Goal: Use online tool/utility: Utilize a website feature to perform a specific function

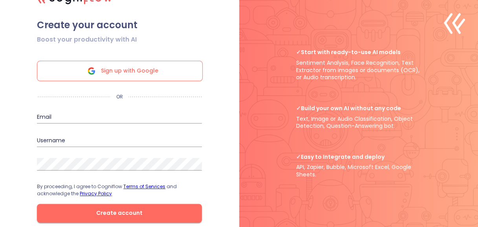
click at [138, 77] on span "Sign up with Google" at bounding box center [129, 71] width 57 height 20
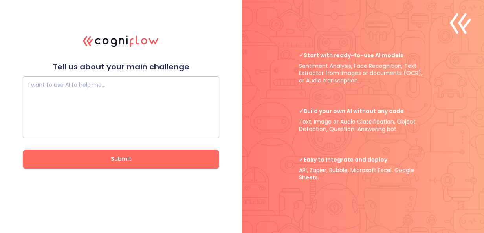
click at [122, 93] on textarea at bounding box center [120, 107] width 185 height 47
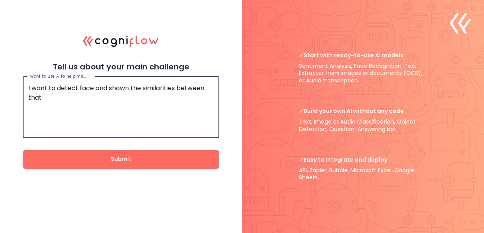
type textarea "I want to detect face and shown the similarities between that"
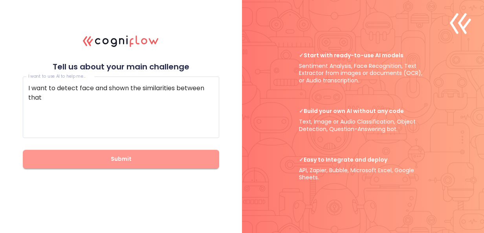
click at [98, 164] on span "Submit" at bounding box center [120, 159] width 171 height 10
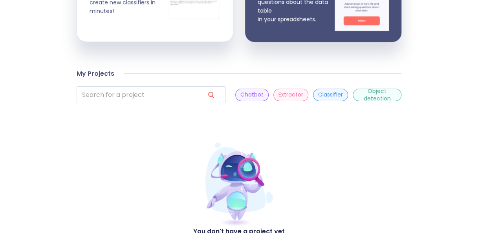
scroll to position [211, 0]
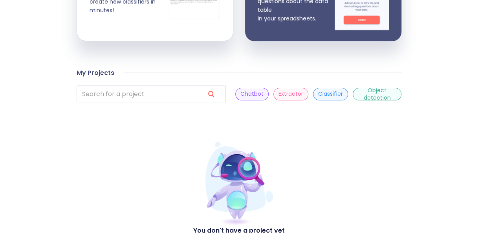
click at [318, 95] on p "Classifier" at bounding box center [330, 93] width 25 height 7
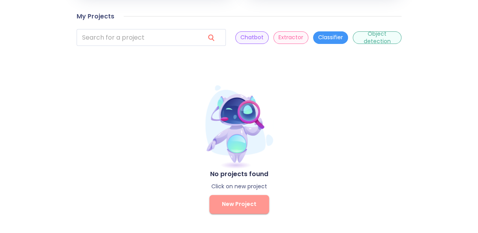
click at [241, 212] on button "New Project" at bounding box center [239, 204] width 60 height 19
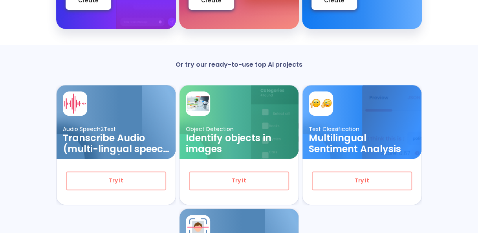
scroll to position [263, 0]
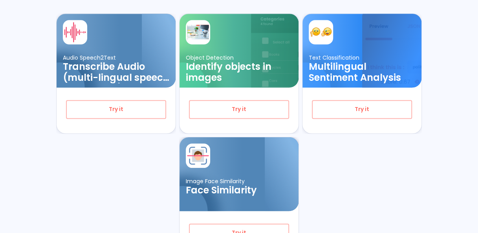
click at [285, 171] on div at bounding box center [270, 179] width 57 height 85
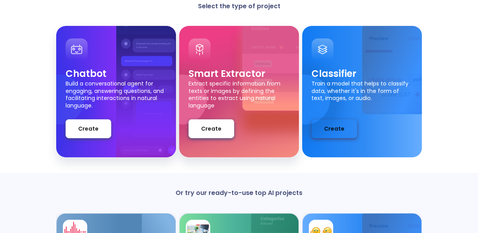
scroll to position [63, 0]
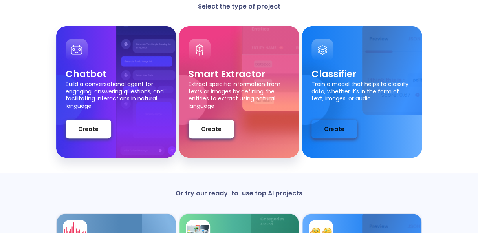
click at [345, 123] on button "Create" at bounding box center [334, 129] width 46 height 19
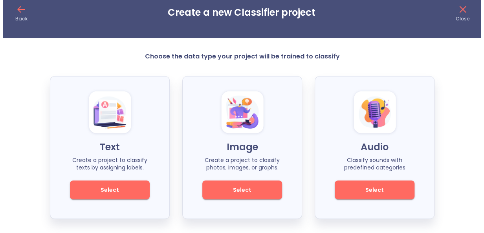
scroll to position [13, 0]
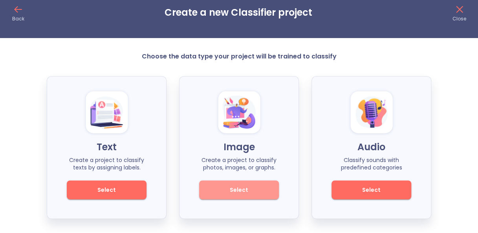
click at [254, 190] on span "Select" at bounding box center [238, 190] width 53 height 10
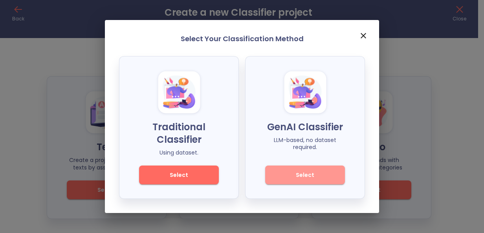
click at [295, 170] on span "Select" at bounding box center [304, 175] width 53 height 10
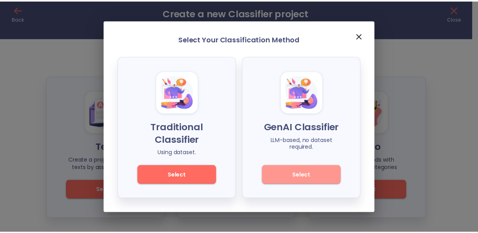
scroll to position [2, 0]
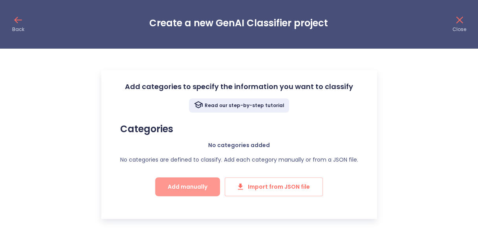
click at [199, 187] on span "Add manually" at bounding box center [188, 187] width 40 height 10
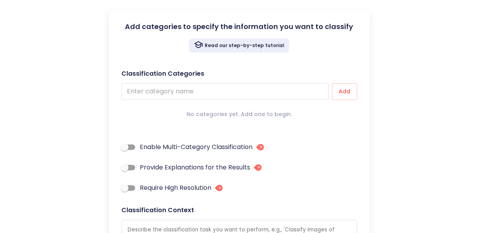
scroll to position [46, 0]
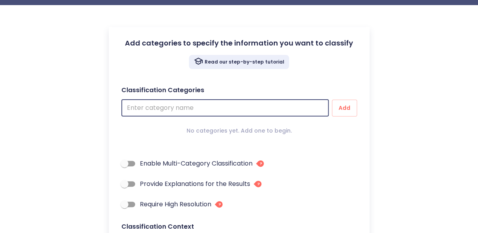
click at [170, 110] on input "text" at bounding box center [224, 108] width 207 height 17
click at [233, 106] on input "text" at bounding box center [224, 108] width 207 height 17
type input "h"
type textarea "x"
type input "hu"
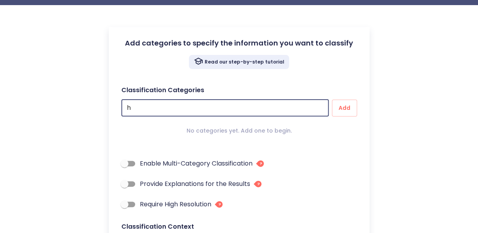
type textarea "x"
type input "hum"
type textarea "x"
type input "huma"
type textarea "x"
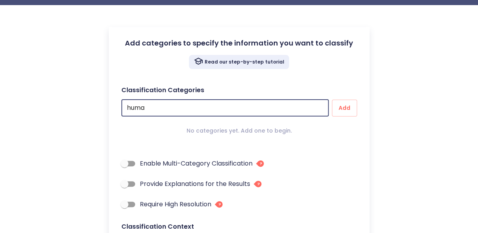
type input "human"
type textarea "x"
type input "human"
type textarea "x"
type input "human f"
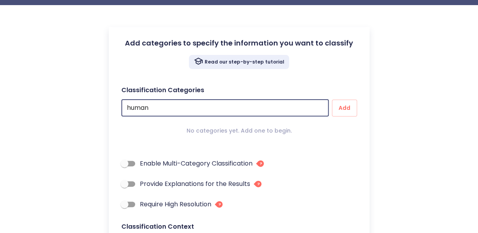
type textarea "x"
type input "human fa"
type textarea "x"
type input "human fac"
type textarea "x"
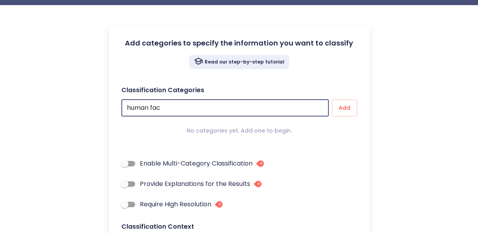
type input "human face"
type textarea "x"
type input "human face"
type textarea "x"
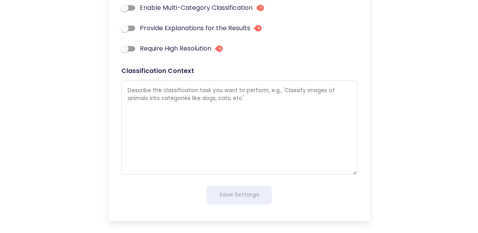
scroll to position [196, 0]
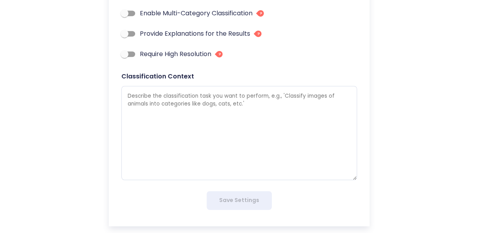
type input "human face"
click at [233, 170] on textarea at bounding box center [239, 133] width 236 height 94
type textarea "i"
type textarea "x"
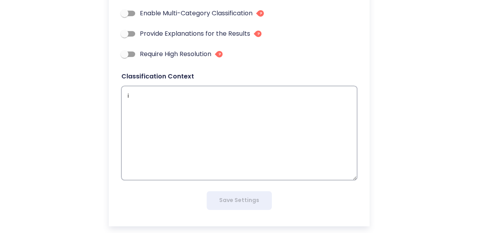
type textarea "i"
type textarea "x"
type textarea "i w"
type textarea "x"
type textarea "i wa"
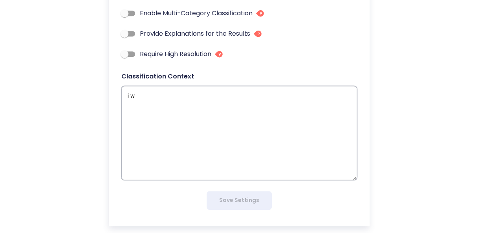
type textarea "x"
type textarea "i wan"
type textarea "x"
type textarea "i want"
type textarea "x"
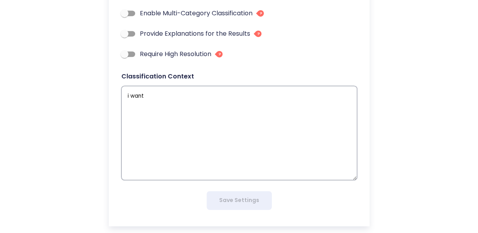
type textarea "i want"
type textarea "x"
type textarea "i want t"
type textarea "x"
type textarea "i want to"
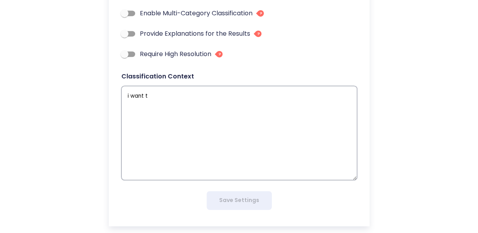
type textarea "x"
type textarea "i want to"
type textarea "x"
type textarea "i want to p"
type textarea "x"
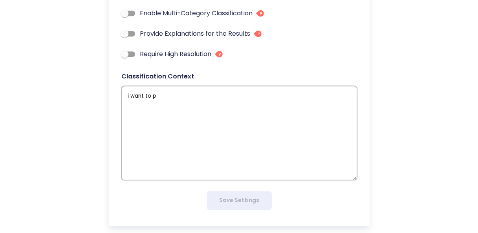
type textarea "i want to pe"
type textarea "x"
type textarea "i want to per"
type textarea "x"
type textarea "i want to perf"
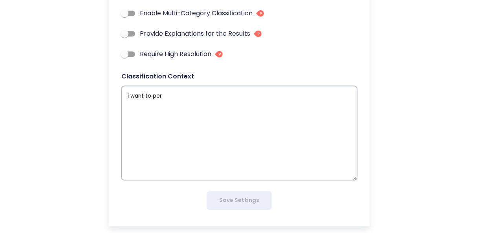
type textarea "x"
type textarea "i want to perfr"
type textarea "x"
type textarea "i want to perfro"
type textarea "x"
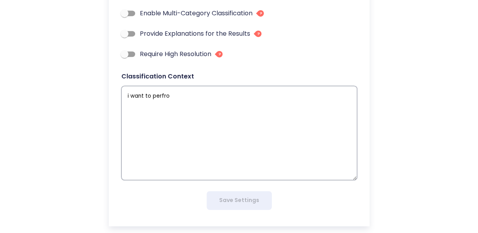
type textarea "i want to perfrom"
type textarea "x"
type textarea "i want to perfrom"
type textarea "x"
type textarea "i want to perfrom f"
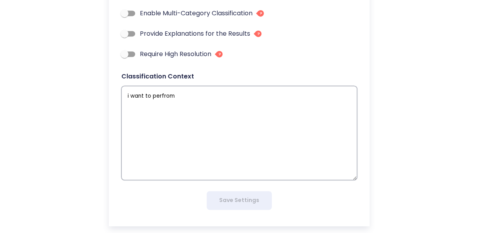
type textarea "x"
type textarea "i want to perfrom fa"
type textarea "x"
type textarea "i want to perfrom fac"
type textarea "x"
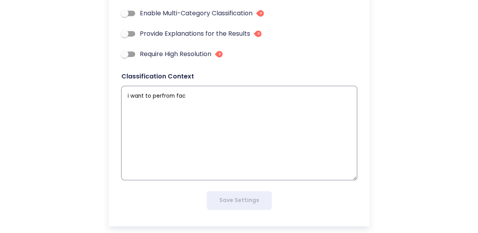
type textarea "i want to perfrom face"
type textarea "x"
type textarea "i want to perfrom face"
type textarea "x"
type textarea "i want to perfrom face r"
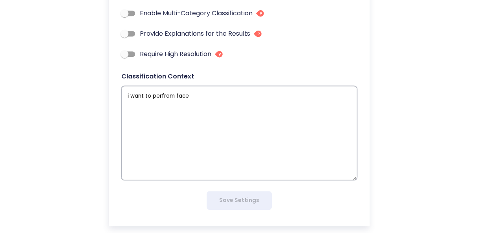
type textarea "x"
type textarea "i want to perfrom face re"
type textarea "x"
type textarea "i want to perfrom face rec"
type textarea "x"
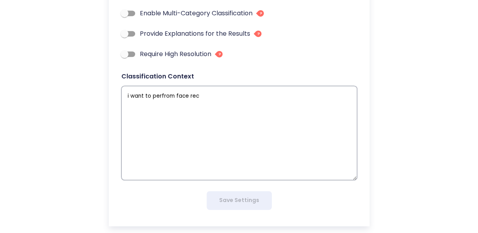
type textarea "i want to perfrom face reco"
type textarea "x"
type textarea "i want to perfrom face recog"
type textarea "x"
type textarea "i want to perfrom face recogn"
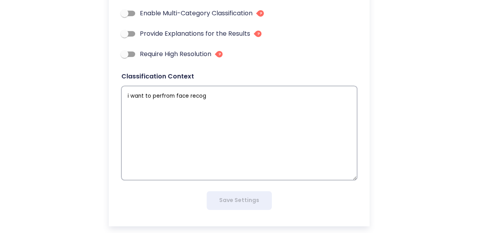
type textarea "x"
type textarea "i want to perfrom face recogni"
type textarea "x"
type textarea "i want to perfrom face recognit"
type textarea "x"
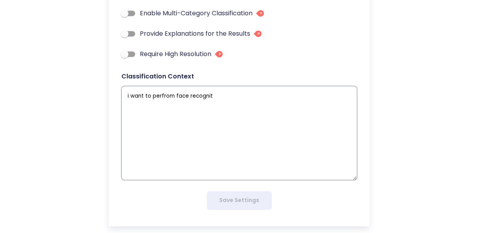
type textarea "i want to perfrom face recogniti"
type textarea "x"
type textarea "i want to perfrom face recognitio"
type textarea "x"
type textarea "i want to perfrom face recognition"
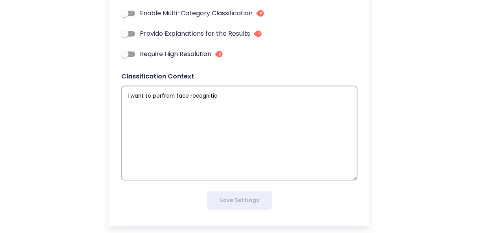
type textarea "x"
type textarea "i want to perfom face recognition"
type textarea "x"
type textarea "i want to perform face recognition"
type textarea "x"
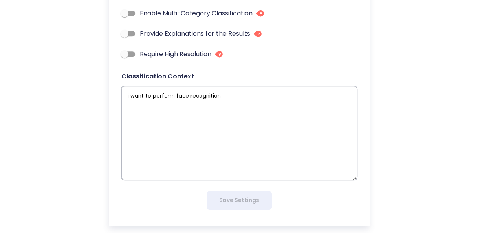
click at [220, 94] on textarea "i want to perform face recognition" at bounding box center [239, 133] width 236 height 94
type textarea "i want to perform face recognition"
type textarea "x"
type textarea "i want to perform face recognition w"
type textarea "x"
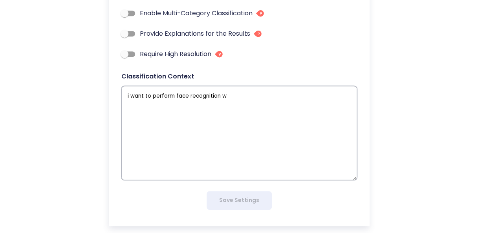
type textarea "i want to perform face recognition wh"
type textarea "x"
type textarea "i want to perform face recognition whe"
type textarea "x"
type textarea "i want to perform face recognition wher"
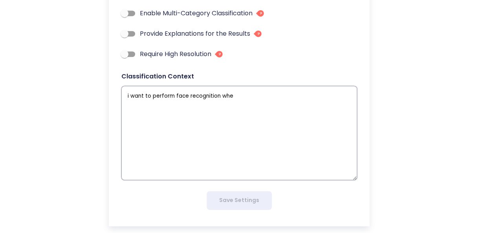
type textarea "x"
type textarea "i want to perform face recognition where"
type textarea "x"
type textarea "i want to perform face recognition where"
type textarea "x"
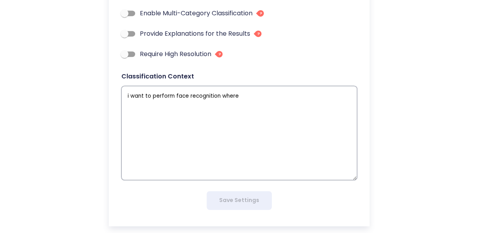
type textarea "i want to perform face recognition where i"
type textarea "x"
type textarea "i want to perform face recognition where it"
type textarea "x"
type textarea "i want to perform face recognition where it"
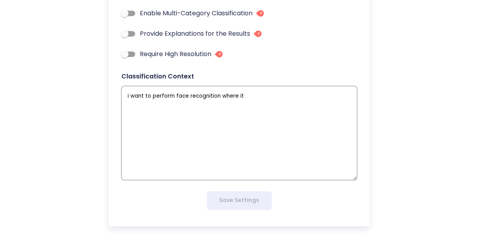
type textarea "x"
type textarea "i want to perform face recognition where it r"
type textarea "x"
type textarea "i want to perform face recognition where it re"
type textarea "x"
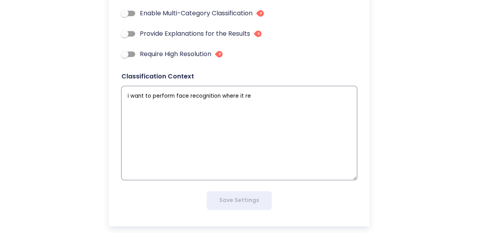
type textarea "i want to perform face recognition where it rec"
type textarea "x"
type textarea "i want to perform face recognition where it reco"
type textarea "x"
type textarea "i want to perform face recognition where it recog"
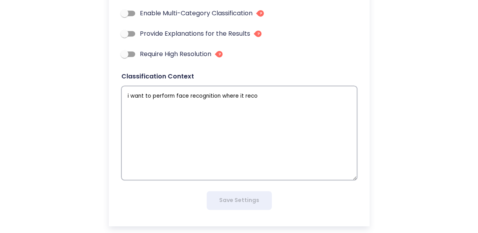
type textarea "x"
type textarea "i want to perform face recognition where it recogn"
type textarea "x"
type textarea "i want to perform face recognition where it recogni"
type textarea "x"
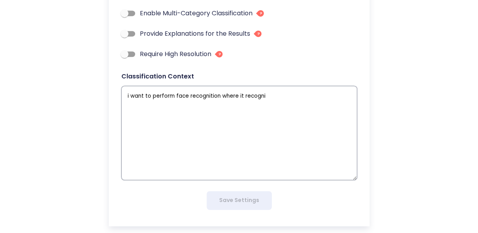
type textarea "i want to perform face recognition where it recogniz"
type textarea "x"
type textarea "i want to perform face recognition where it recognize"
type textarea "x"
type textarea "i want to perform face recognition where it recognize"
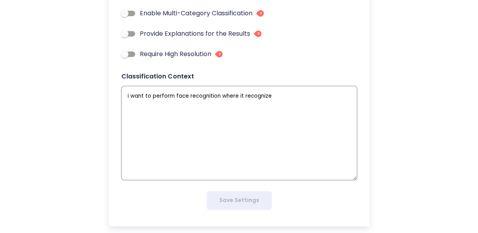
type textarea "x"
type textarea "i want to perform face recognition where it recognize w"
type textarea "x"
type textarea "i want to perform face recognition where it recognize"
type textarea "x"
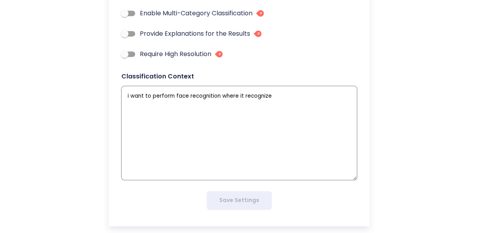
type textarea "i want to perform face recognition where it recognize h"
type textarea "x"
type textarea "i want to perform face recognition where it recognize ho"
type textarea "x"
type textarea "i want to perform face recognition where it recognize how"
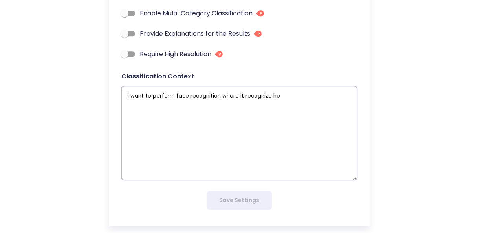
type textarea "x"
type textarea "i want to perform face recognition where it recognize how"
type textarea "x"
type textarea "i want to perform face recognition where it recognize how s"
type textarea "x"
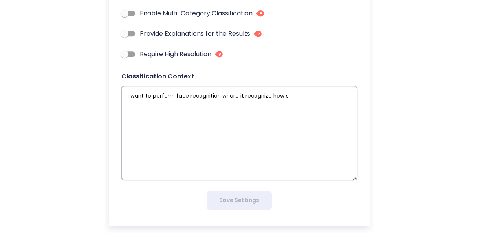
type textarea "i want to perform face recognition where it recognize how si"
type textarea "x"
type textarea "i want to perform face recognition where it recognize how [PERSON_NAME]"
type textarea "x"
type textarea "i want to perform face recognition where it recognize how [PERSON_NAME]"
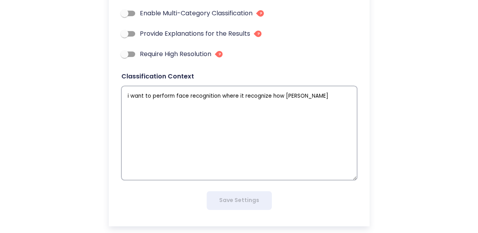
type textarea "x"
type textarea "i want to perform face recognition where it recognize how [PERSON_NAME]"
type textarea "x"
type textarea "i want to perform face recognition where it recognize how [PERSON_NAME]"
type textarea "x"
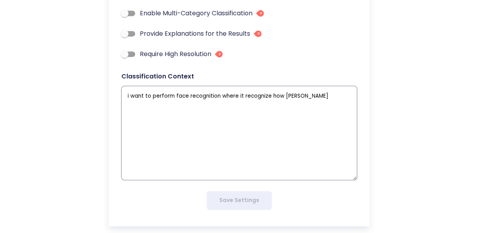
type textarea "i want to perform face recognition where it recognize how similar"
type textarea "x"
type textarea "i want to perform face recognition where it recognize how similar"
type textarea "x"
type textarea "i want to perform face recognition where it recognize how similar i"
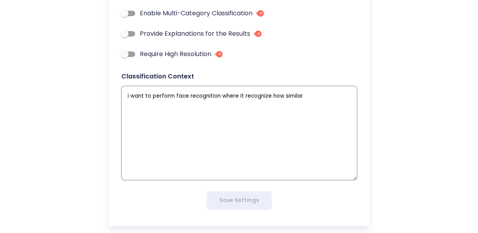
type textarea "x"
type textarea "i want to perform face recognition where it recognize how similar it"
type textarea "x"
type textarea "i want to perform face recognition where it recognize how similar it"
type textarea "x"
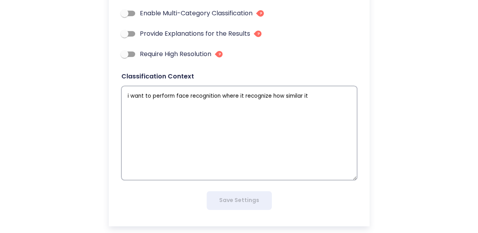
type textarea "i want to perform face recognition where it recognize how similar it f"
type textarea "x"
type textarea "i want to perform face recognition where it recognize how similar it fa"
type textarea "x"
type textarea "i want to perform face recognition where it recognize how similar it fac"
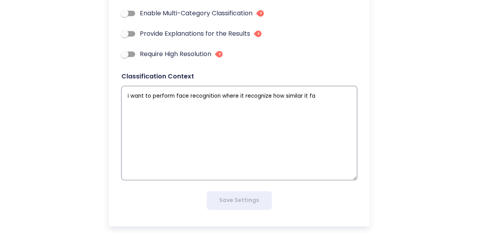
type textarea "x"
type textarea "i want to perform face recognition where it recognize how similar it face"
type textarea "x"
type textarea "i want to perform face recognition where it recognize how similar it faces"
type textarea "x"
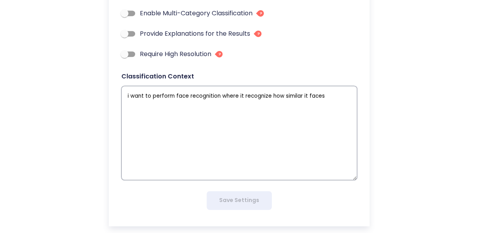
type textarea "i want to perform face recognition where it recognize how similar it facess"
type textarea "x"
type textarea "i want to perform face recognition where it recognize how similar it facess"
type textarea "x"
type textarea "i want to perform face recognition where it recognize how similar it facess"
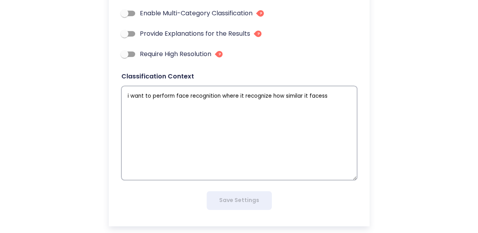
type textarea "x"
type textarea "i want to perform face recognition where it recognize how similar it faces"
type textarea "x"
type textarea "i want to perform face recognition where it recognize how similar it faces"
type textarea "x"
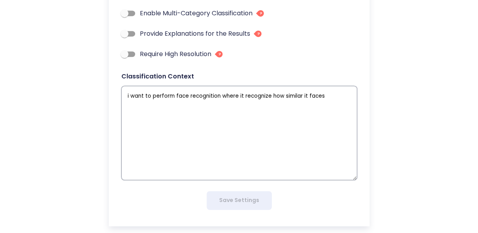
type textarea "i want to perform face recognition where it recognize how similar it faces i"
type textarea "x"
type textarea "i want to perform face recognition where it recognize how similar it faces is"
type textarea "x"
type textarea "i want to perform face recognition where it recognize how similar it faces is."
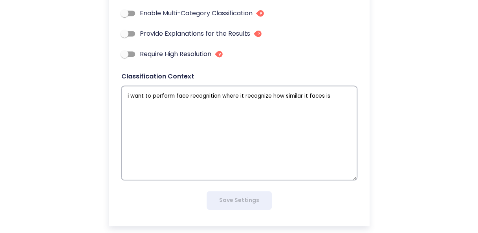
type textarea "x"
type textarea "i want to perform face recognition where it recognize how similar it faces is"
type textarea "x"
type textarea "i want to perform face recognition where it recognize how similar it faces i"
type textarea "x"
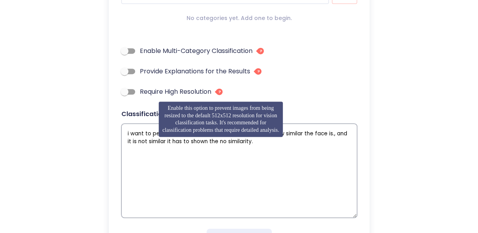
scroll to position [115, 0]
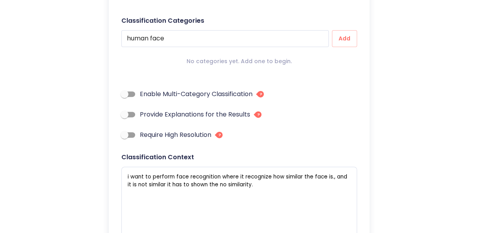
click at [130, 93] on input "Enable Multi-Category Classification" at bounding box center [124, 94] width 45 height 15
click at [343, 38] on span "Add" at bounding box center [344, 39] width 13 height 10
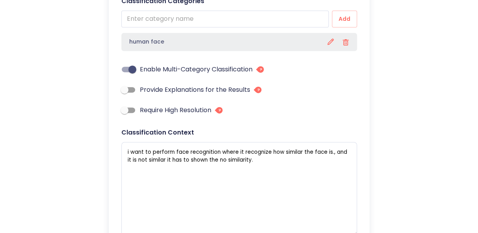
scroll to position [136, 0]
click at [134, 89] on input "Provide Explanations for the Results" at bounding box center [124, 89] width 45 height 15
click at [129, 110] on input "Require High Resolution" at bounding box center [124, 110] width 45 height 15
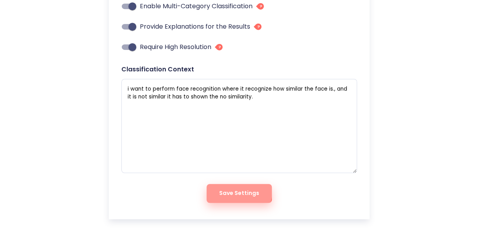
click at [235, 191] on span "Save Settings" at bounding box center [239, 194] width 40 height 10
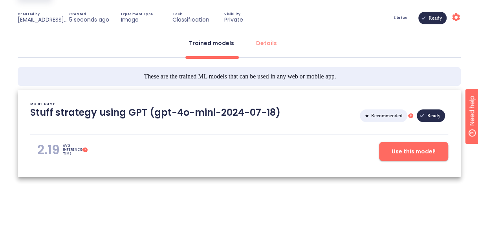
click at [405, 152] on span "Use this model!" at bounding box center [414, 152] width 44 height 10
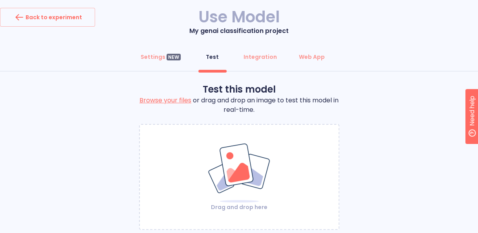
scroll to position [54, 0]
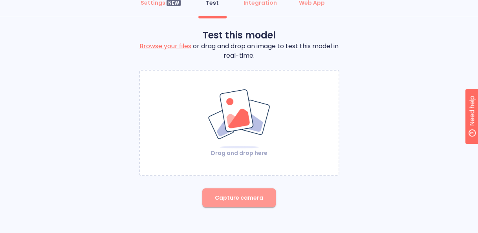
click at [240, 200] on span "Capture camera" at bounding box center [239, 198] width 48 height 10
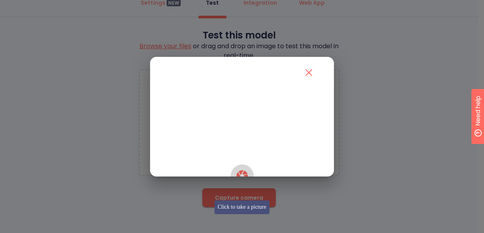
click at [240, 181] on icon "button" at bounding box center [241, 175] width 11 height 11
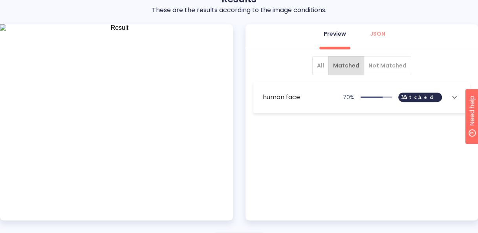
scroll to position [91, 0]
click at [452, 100] on icon "show more" at bounding box center [454, 96] width 9 height 9
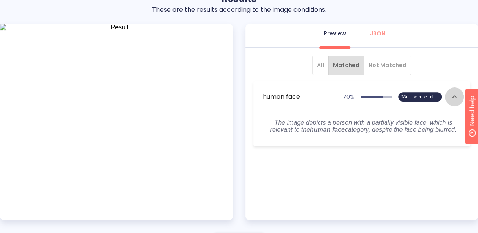
click at [452, 97] on icon "show more" at bounding box center [454, 96] width 5 height 3
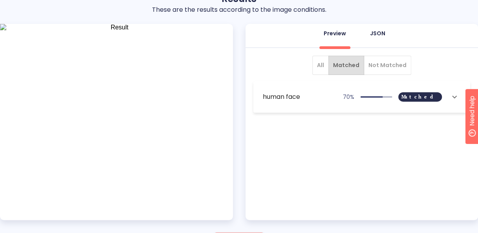
click at [381, 35] on div "JSON" at bounding box center [377, 33] width 15 height 8
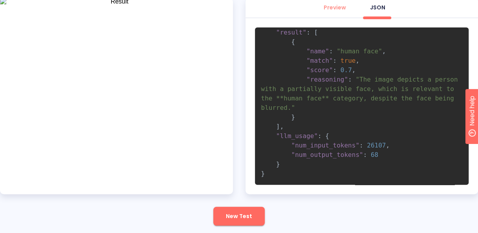
scroll to position [0, 0]
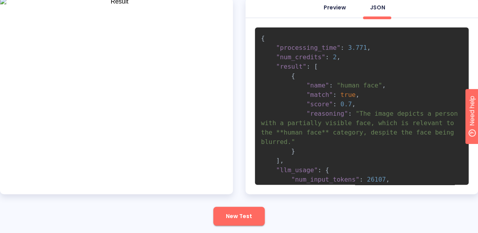
click at [332, 15] on button "Preview" at bounding box center [335, 7] width 32 height 19
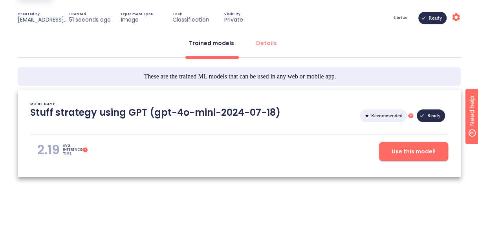
scroll to position [45, 0]
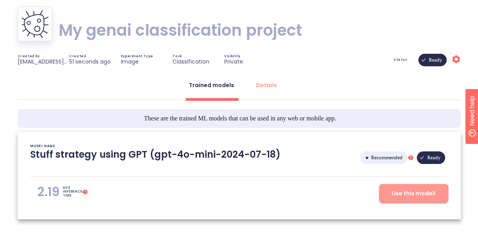
click at [393, 195] on span "Use this model!" at bounding box center [414, 194] width 44 height 10
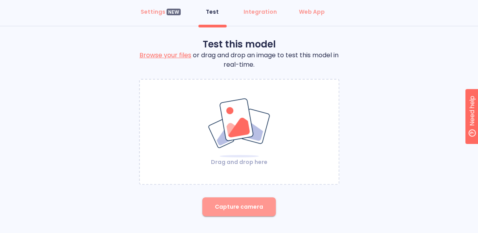
click at [264, 199] on button "Capture camera" at bounding box center [238, 207] width 73 height 19
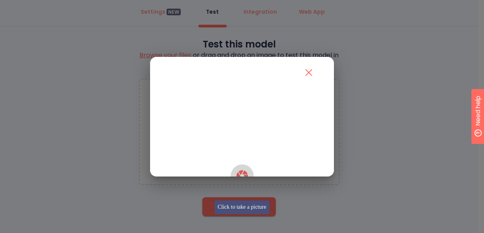
click at [244, 181] on icon "button" at bounding box center [241, 175] width 11 height 11
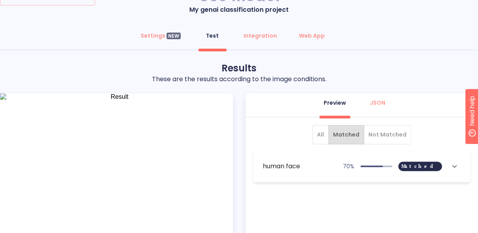
scroll to position [45, 0]
